Goal: Task Accomplishment & Management: Complete application form

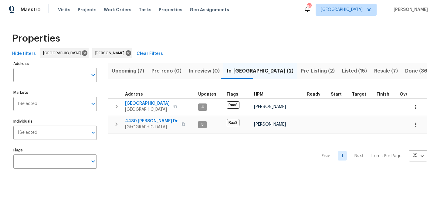
click at [132, 72] on span "Upcoming (7)" at bounding box center [128, 71] width 32 height 8
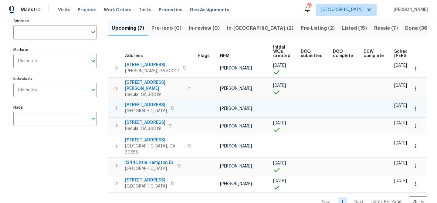
scroll to position [47, 0]
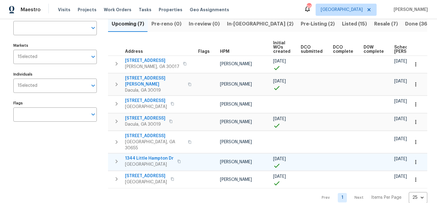
click at [149, 155] on span "1344 Little Hampton Dr" at bounding box center [149, 158] width 49 height 6
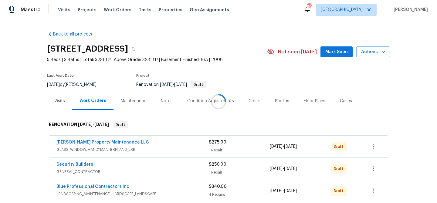
click at [338, 55] on div at bounding box center [218, 101] width 437 height 203
click at [336, 52] on span "Mark Seen" at bounding box center [336, 52] width 22 height 8
click at [378, 52] on span "Actions" at bounding box center [373, 52] width 24 height 8
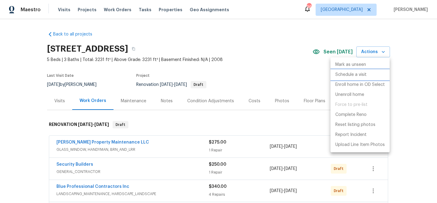
click at [359, 72] on p "Schedule a visit" at bounding box center [350, 75] width 31 height 6
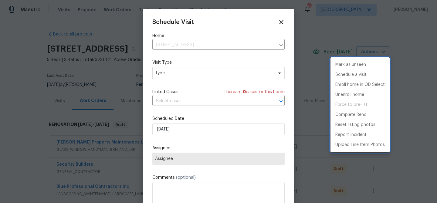
click at [223, 73] on div at bounding box center [218, 101] width 437 height 203
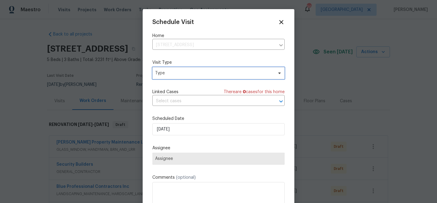
click at [218, 74] on span "Type" at bounding box center [214, 73] width 118 height 6
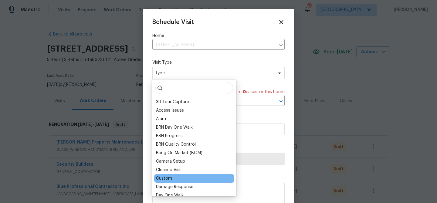
click at [170, 177] on div "Custom" at bounding box center [164, 178] width 16 height 6
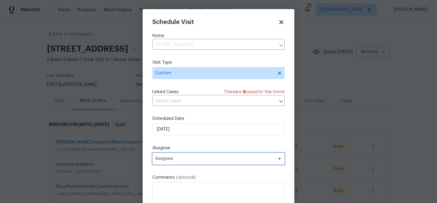
click at [181, 160] on span "Assignee" at bounding box center [214, 158] width 119 height 5
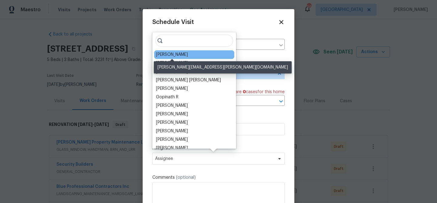
click at [181, 55] on div "[PERSON_NAME]" at bounding box center [172, 55] width 32 height 6
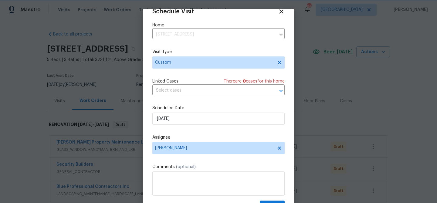
scroll to position [25, 0]
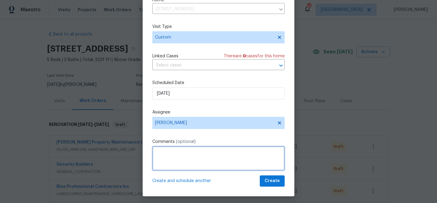
click at [211, 151] on textarea at bounding box center [218, 158] width 132 height 24
type textarea "Drop off lockbox for closing on Friday"
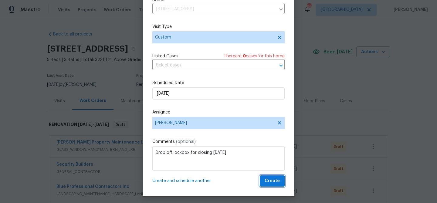
click at [279, 184] on span "Create" at bounding box center [271, 181] width 15 height 8
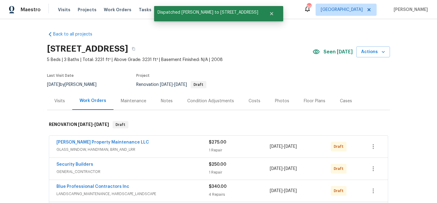
scroll to position [0, 0]
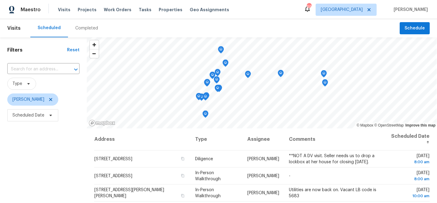
scroll to position [75, 0]
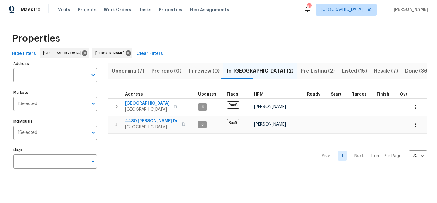
click at [342, 72] on span "Listed (15)" at bounding box center [354, 71] width 25 height 8
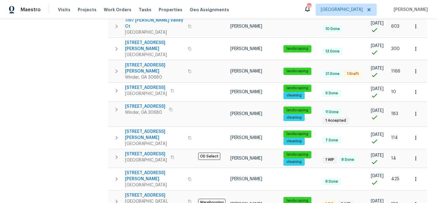
scroll to position [211, 0]
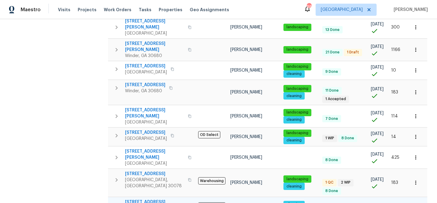
click at [137, 199] on span "2622 Abington Dr" at bounding box center [154, 202] width 59 height 6
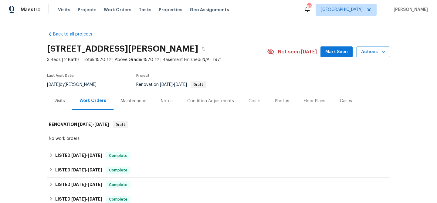
click at [336, 52] on span "Mark Seen" at bounding box center [336, 52] width 22 height 8
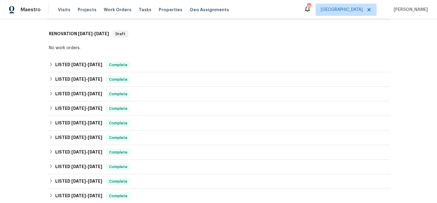
scroll to position [227, 0]
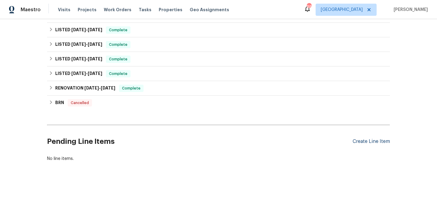
click at [359, 143] on div "Create Line Item" at bounding box center [370, 142] width 37 height 6
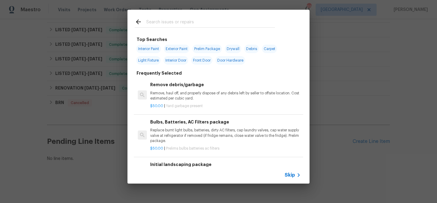
click at [175, 23] on input "text" at bounding box center [210, 22] width 129 height 9
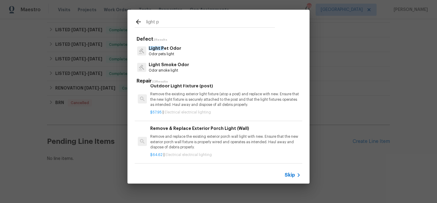
scroll to position [289, 0]
type input "light p"
click at [179, 101] on p "Remove the existing exterior light fixture (atop a post) and replace with new. …" at bounding box center [225, 98] width 150 height 15
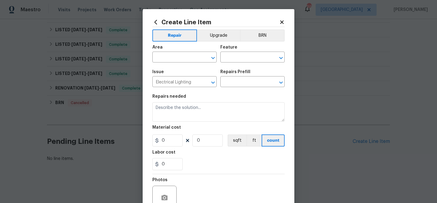
type textarea "Remove the existing exterior light fixture (atop a post) and replace with new. …"
type input "1"
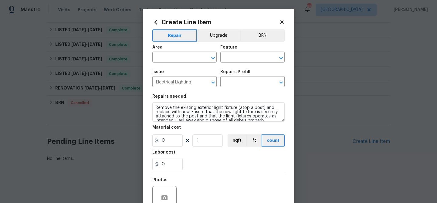
type input "Outdoor Light Fixture (post) $57.95"
type input "57.95"
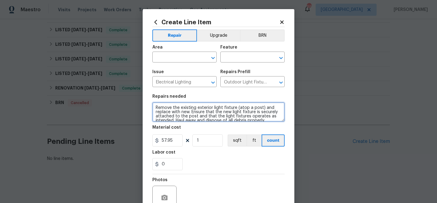
click at [152, 107] on textarea "Remove the existing exterior light fixture (atop a post) and replace with new. …" at bounding box center [218, 111] width 132 height 19
type textarea "Demo and cap light pole in front yard - Remove the existing exterior light fixt…"
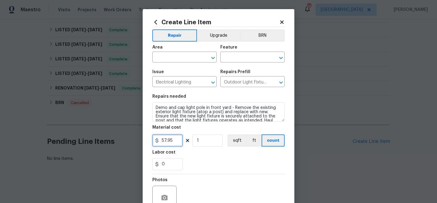
click at [167, 142] on input "57.95" at bounding box center [167, 140] width 30 height 12
type input "75"
click at [190, 164] on div "0" at bounding box center [218, 164] width 132 height 12
click at [165, 57] on input "text" at bounding box center [175, 57] width 47 height 9
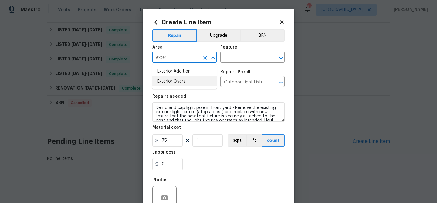
click at [165, 80] on li "Exterior Overall" at bounding box center [184, 81] width 64 height 10
type input "Exterior Overall"
click at [236, 57] on input "text" at bounding box center [243, 57] width 47 height 9
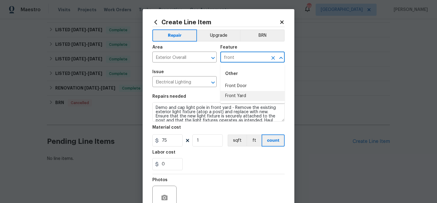
click at [235, 100] on li "Front Yard" at bounding box center [252, 96] width 64 height 10
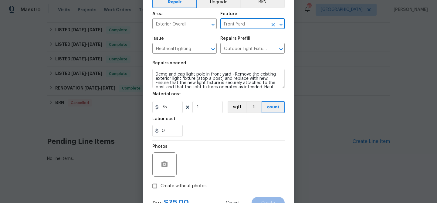
scroll to position [59, 0]
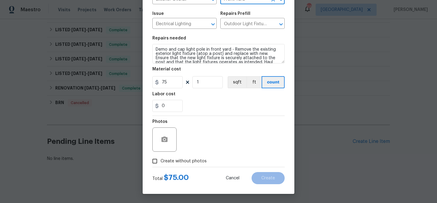
type input "Front Yard"
click at [186, 163] on span "Create without photos" at bounding box center [183, 161] width 46 height 6
click at [160, 163] on input "Create without photos" at bounding box center [155, 161] width 12 height 12
checkbox input "true"
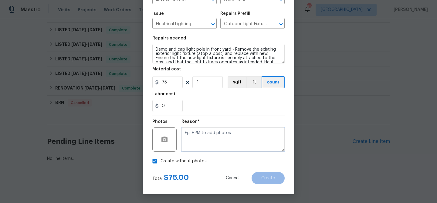
click at [196, 146] on textarea at bounding box center [232, 139] width 103 height 24
type textarea "Damaged and leaning"
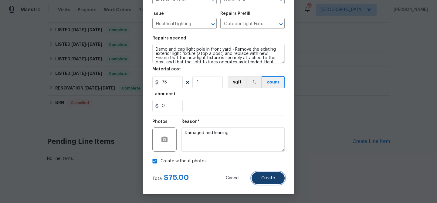
click at [268, 175] on button "Create" at bounding box center [267, 178] width 33 height 12
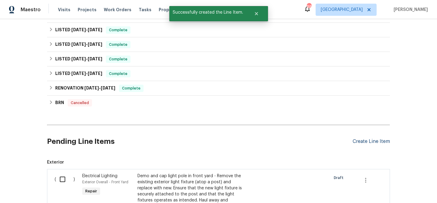
click at [366, 139] on div "Create Line Item" at bounding box center [370, 142] width 37 height 6
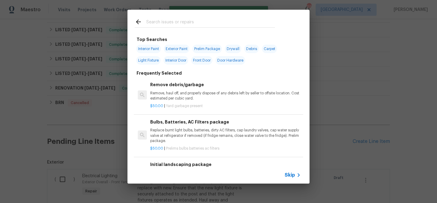
click at [182, 20] on input "text" at bounding box center [210, 22] width 129 height 9
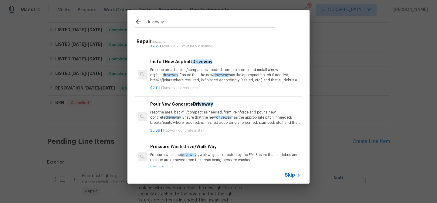
scroll to position [40, 0]
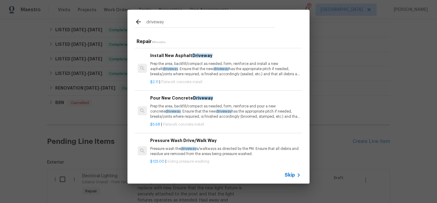
type input "driveway"
click at [170, 110] on p "Prep the area, backfill/compact as needed, form, reinforce and pour a new concr…" at bounding box center [225, 111] width 150 height 15
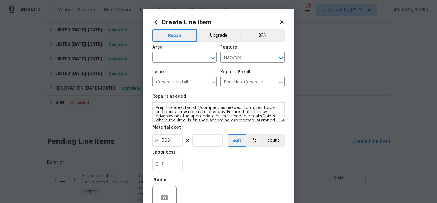
click at [156, 107] on textarea "Prep the area, backfill/compact as needed, form, reinforce and pour a new concr…" at bounding box center [218, 111] width 132 height 19
drag, startPoint x: 155, startPoint y: 106, endPoint x: 167, endPoint y: 117, distance: 16.3
click at [167, 117] on textarea "Bottom of driveway - Repair and pour concreate at bottom of driveway for a smoo…" at bounding box center [218, 111] width 132 height 19
type textarea "Bottom of driveway - Repair and pour concreate at bottom of driveway for a smoo…"
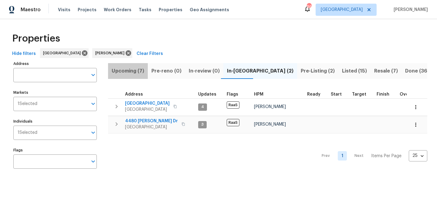
click at [123, 68] on span "Upcoming (7)" at bounding box center [128, 71] width 32 height 8
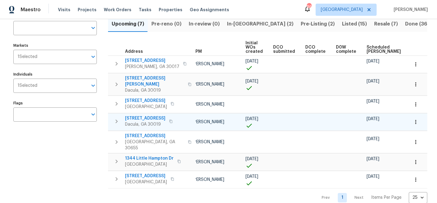
scroll to position [0, 66]
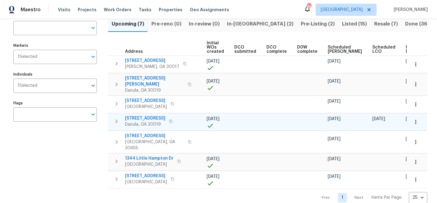
click at [158, 115] on span "2481 Merrion Park Ct" at bounding box center [145, 118] width 40 height 6
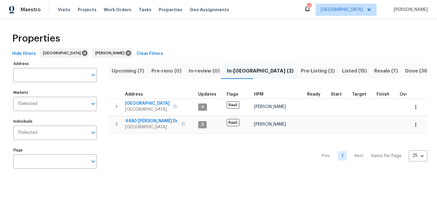
click at [342, 68] on span "Listed (15)" at bounding box center [354, 71] width 25 height 8
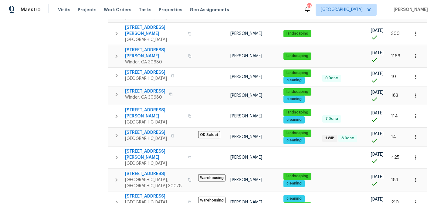
scroll to position [211, 0]
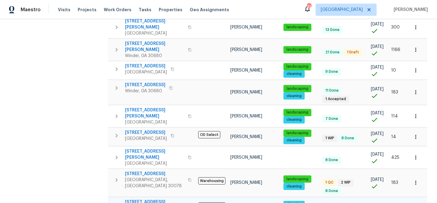
click at [142, 199] on span "2622 Abington Dr" at bounding box center [154, 202] width 59 height 6
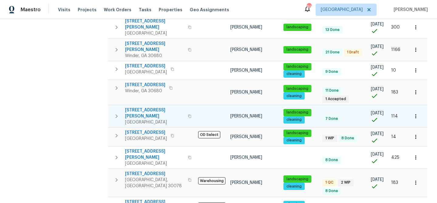
scroll to position [0, 0]
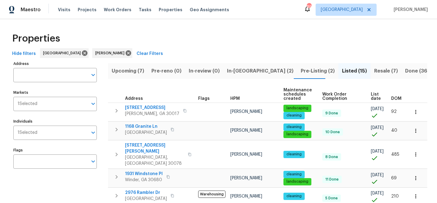
click at [297, 75] on button "Pre-Listing (2)" at bounding box center [317, 71] width 41 height 16
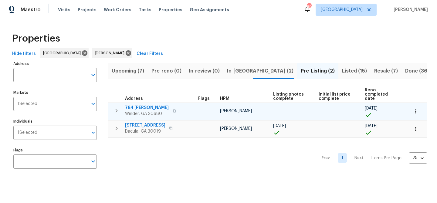
click at [145, 105] on span "784 Morris Ln" at bounding box center [147, 108] width 44 height 6
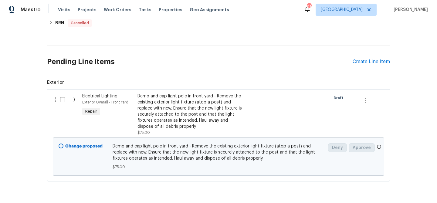
scroll to position [327, 0]
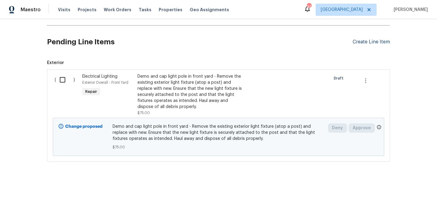
click at [366, 41] on div "Create Line Item" at bounding box center [370, 42] width 37 height 6
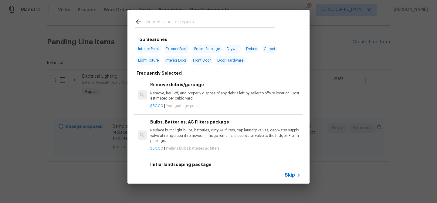
click at [177, 24] on input "text" at bounding box center [210, 22] width 129 height 9
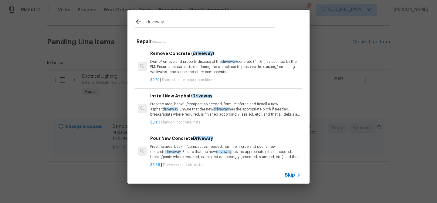
type input "driveway"
click at [185, 69] on p "Demo/remove and properly dispose of the driveway concrete (4''-6'') as outlined…" at bounding box center [225, 66] width 150 height 15
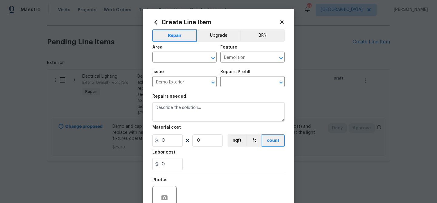
type textarea "Demo/remove and properly dispose of the driveway concrete (4''-6'') as outlined…"
type input "1"
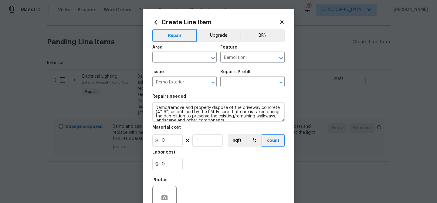
type input "Remove Concrete (driveway) $2.51"
type input "2.51"
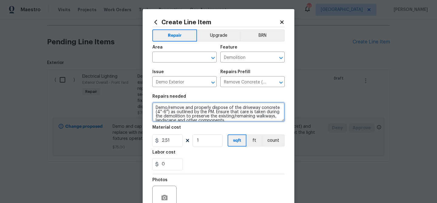
click at [156, 106] on textarea "Demo/remove and properly dispose of the driveway concrete (4''-6'') as outlined…" at bounding box center [218, 111] width 132 height 19
click at [162, 111] on textarea "Driveway - repair driveway to ensure a smooth transistion from roaf to driveway…" at bounding box center [218, 111] width 132 height 19
type textarea "Driveway - repair driveway to ensure a smooth transition from road to driveway …"
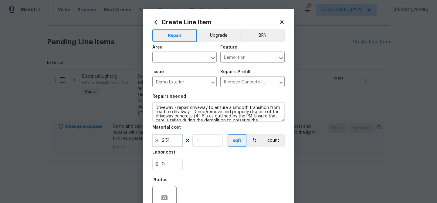
click at [167, 142] on input "2.51" at bounding box center [167, 140] width 30 height 12
type input "800"
click at [201, 158] on div "0" at bounding box center [218, 164] width 132 height 12
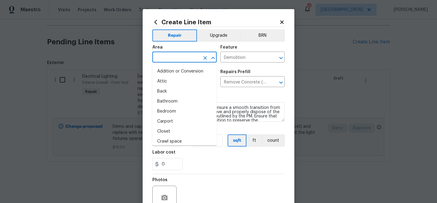
click at [162, 57] on input "text" at bounding box center [175, 57] width 47 height 9
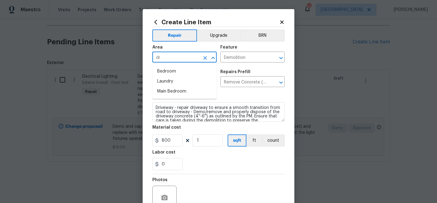
type input "d"
click at [161, 71] on li "Front" at bounding box center [184, 71] width 64 height 10
type input "Front"
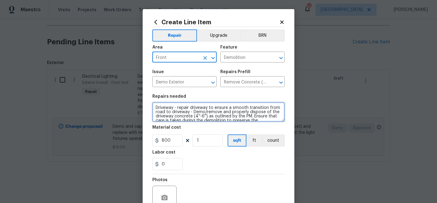
click at [189, 106] on textarea "Driveway - repair driveway to ensure a smooth transition from road to driveway …" at bounding box center [218, 111] width 132 height 19
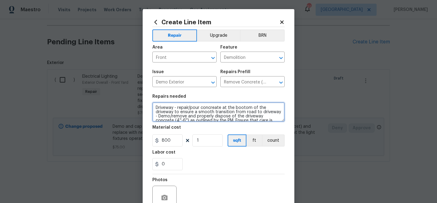
click at [154, 112] on textarea "Driveway - repair/pour concreate at the bootom of the driveway to ensure a smoo…" at bounding box center [218, 111] width 132 height 19
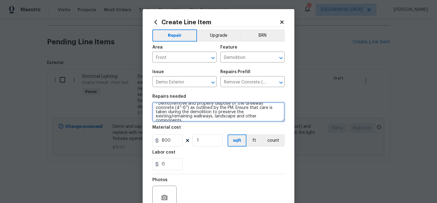
scroll to position [59, 0]
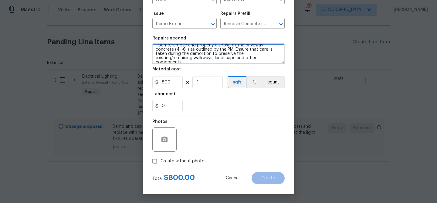
type textarea "Driveway - repair/pour concreate at the bootom of the driveway to ensure a smoo…"
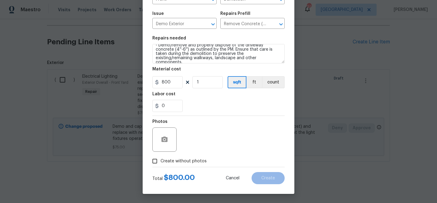
click at [181, 161] on span "Create without photos" at bounding box center [183, 161] width 46 height 6
click at [160, 161] on input "Create without photos" at bounding box center [155, 161] width 12 height 12
checkbox input "true"
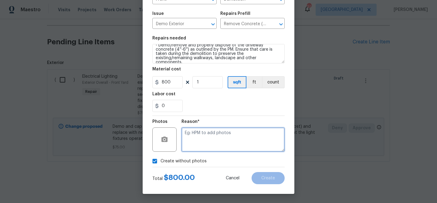
click at [189, 141] on textarea at bounding box center [232, 139] width 103 height 24
type textarea "Driveway damage"
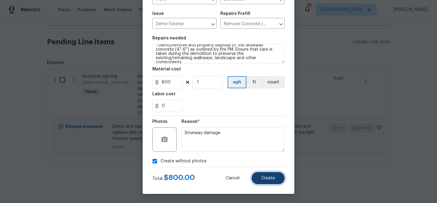
click at [261, 176] on span "Create" at bounding box center [268, 178] width 14 height 5
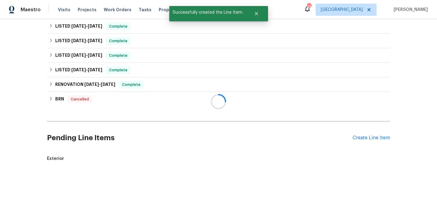
scroll to position [327, 0]
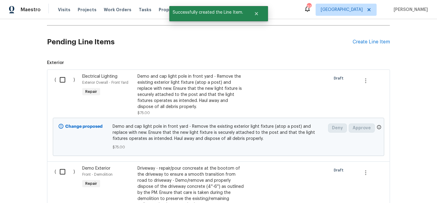
click at [61, 76] on input "checkbox" at bounding box center [64, 79] width 17 height 13
checkbox input "true"
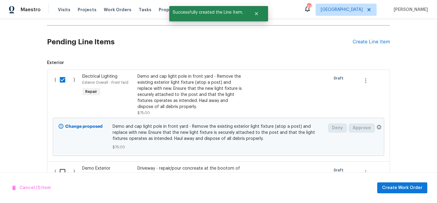
click at [61, 168] on input "checkbox" at bounding box center [64, 171] width 17 height 13
checkbox input "true"
click at [394, 186] on span "Create Work Order" at bounding box center [402, 188] width 40 height 8
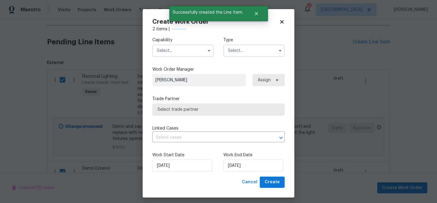
checkbox input "false"
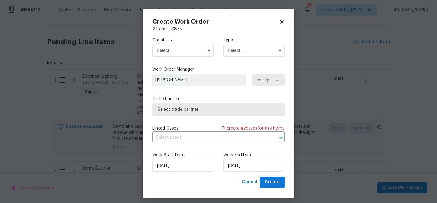
click at [181, 54] on input "text" at bounding box center [182, 51] width 61 height 12
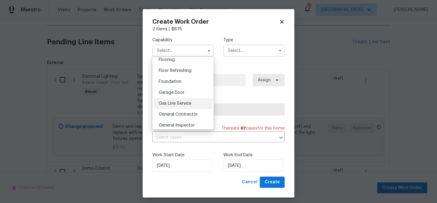
scroll to position [239, 0]
click at [177, 113] on span "General Contractor" at bounding box center [178, 114] width 39 height 4
type input "General Contractor"
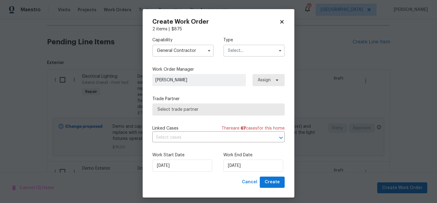
click at [231, 54] on input "text" at bounding box center [253, 51] width 61 height 12
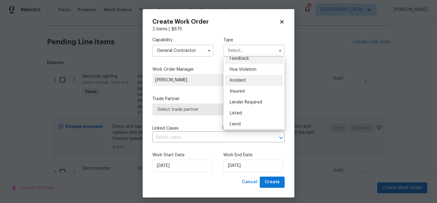
scroll to position [10, 0]
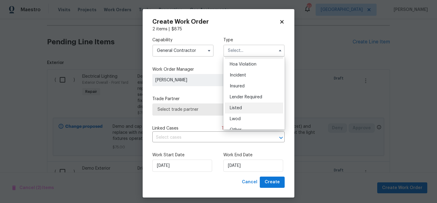
click at [237, 109] on span "Listed" at bounding box center [236, 108] width 12 height 4
type input "Listed"
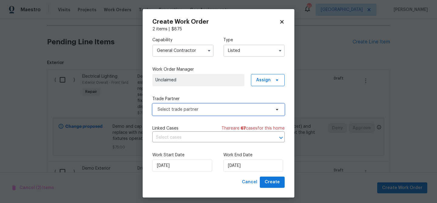
click at [207, 113] on span "Select trade partner" at bounding box center [218, 109] width 132 height 12
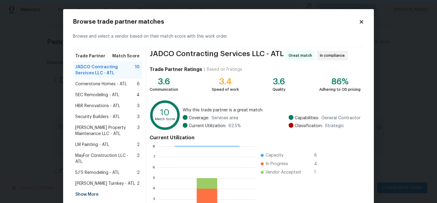
scroll to position [1, 1]
click at [87, 189] on div "Show More" at bounding box center [107, 194] width 69 height 11
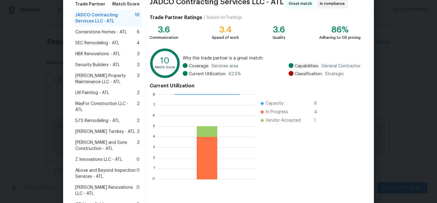
scroll to position [136, 0]
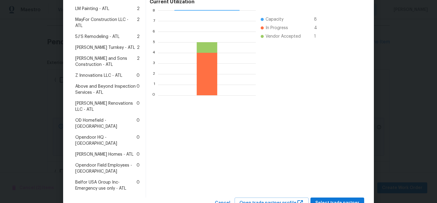
click at [96, 151] on span "Therrien Homes - ATL" at bounding box center [104, 154] width 58 height 6
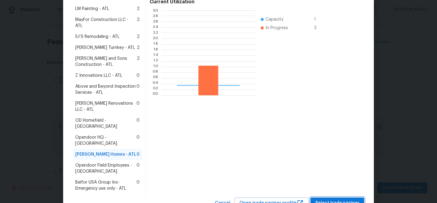
click at [344, 199] on span "Select trade partner" at bounding box center [337, 203] width 44 height 8
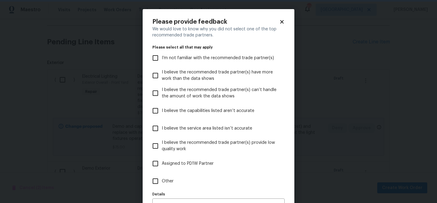
scroll to position [37, 0]
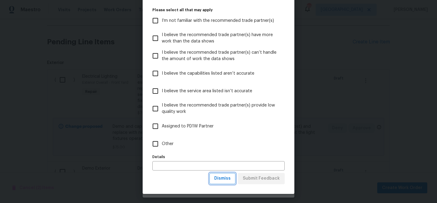
click at [223, 178] on span "Dismiss" at bounding box center [222, 179] width 16 height 8
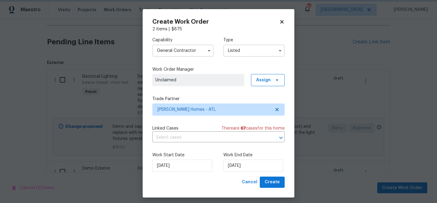
scroll to position [0, 0]
click at [238, 163] on input "9/17/2025" at bounding box center [253, 165] width 60 height 12
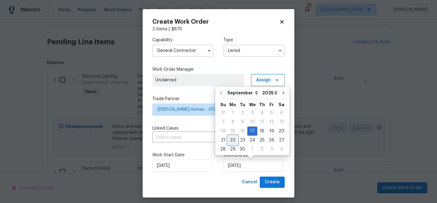
click at [234, 140] on div "22" at bounding box center [233, 140] width 10 height 8
type input "9/22/2025"
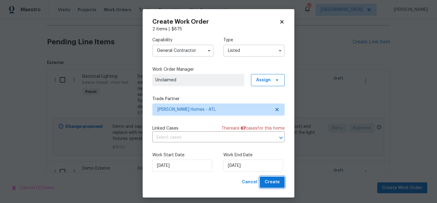
click at [267, 179] on span "Create" at bounding box center [271, 182] width 15 height 8
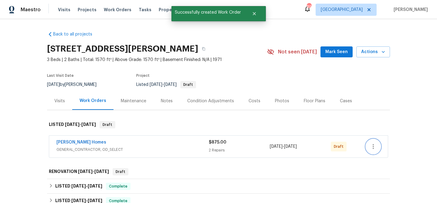
click at [374, 150] on icon "button" at bounding box center [372, 146] width 7 height 7
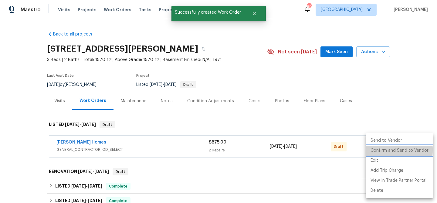
click at [374, 150] on li "Confirm and Send to Vendor" at bounding box center [399, 151] width 68 height 10
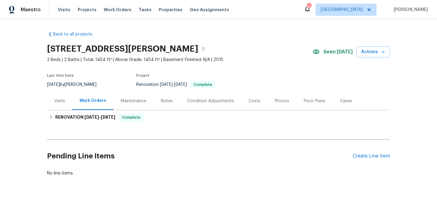
click at [275, 100] on div "Photos" at bounding box center [282, 101] width 14 height 6
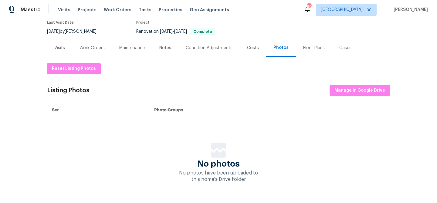
scroll to position [69, 0]
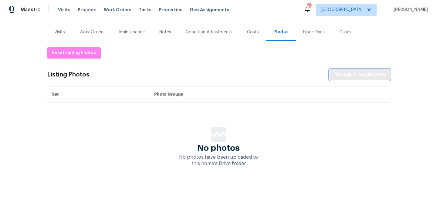
click at [359, 74] on span "Manage in Google Drive" at bounding box center [359, 75] width 51 height 8
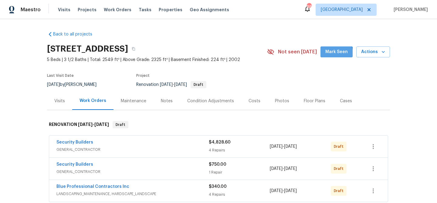
click at [334, 53] on span "Mark Seen" at bounding box center [336, 52] width 22 height 8
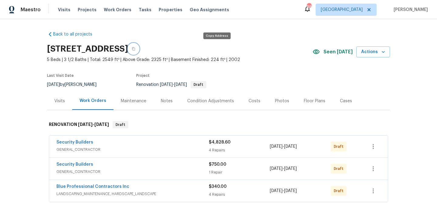
click at [135, 48] on icon "button" at bounding box center [133, 48] width 3 height 3
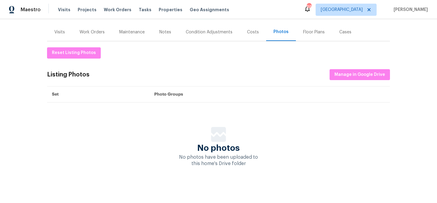
scroll to position [30, 0]
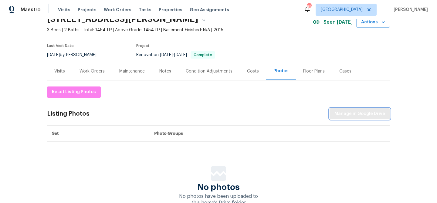
click at [357, 115] on span "Manage in Google Drive" at bounding box center [359, 114] width 51 height 8
